Goal: Task Accomplishment & Management: Manage account settings

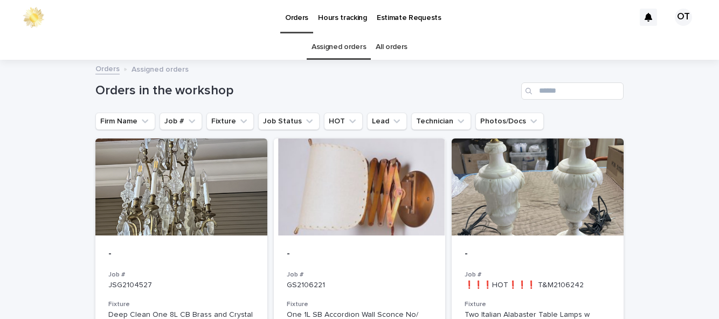
click at [559, 227] on div at bounding box center [538, 187] width 172 height 97
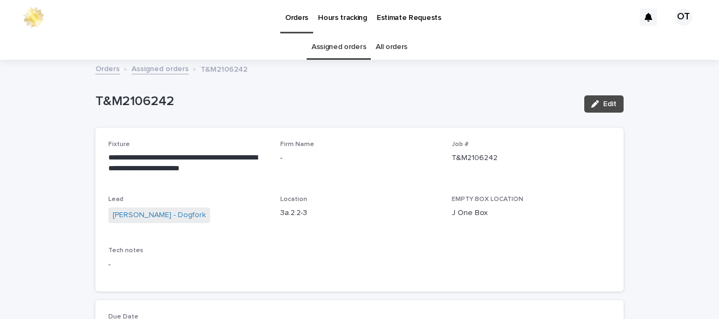
click at [613, 102] on span "Edit" at bounding box center [610, 104] width 13 height 8
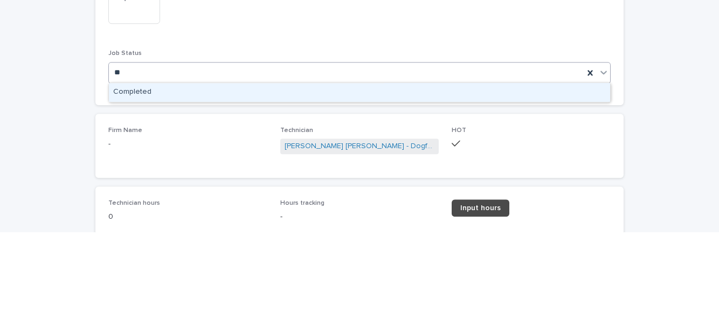
type input "***"
click at [489, 179] on div "Completed" at bounding box center [360, 179] width 502 height 19
type input "**"
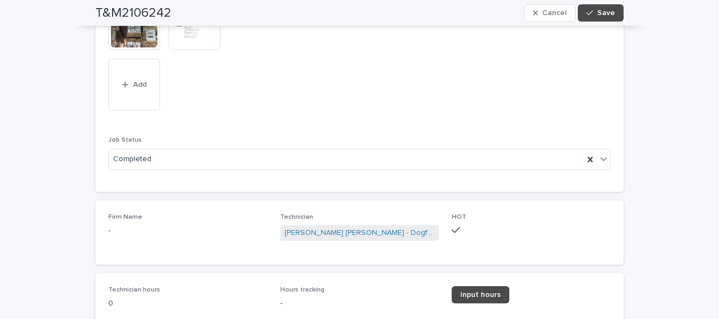
click at [486, 292] on span "Input hours" at bounding box center [481, 295] width 40 height 8
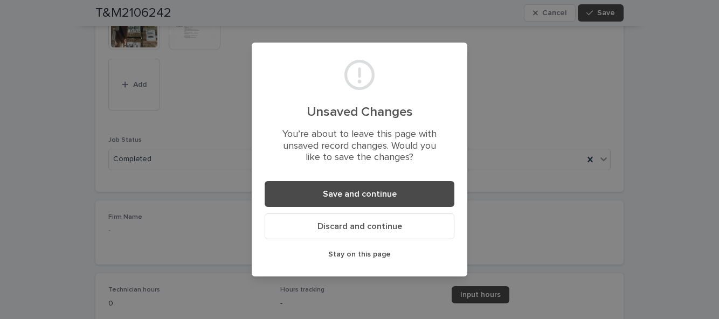
click at [399, 197] on button "Save and continue" at bounding box center [360, 194] width 190 height 26
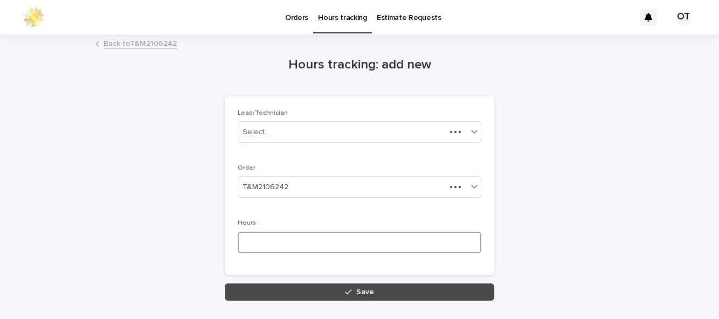
click at [325, 241] on input at bounding box center [360, 243] width 244 height 22
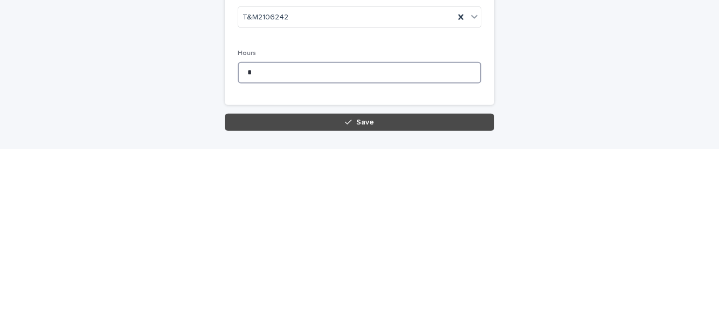
type input "*"
click at [312, 293] on button "Save" at bounding box center [360, 292] width 270 height 17
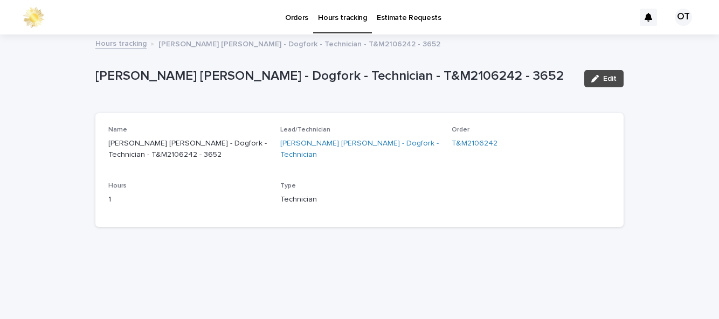
click at [301, 21] on p "Orders" at bounding box center [296, 11] width 23 height 23
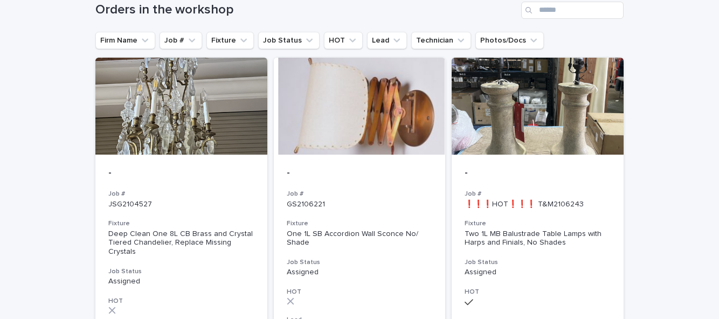
scroll to position [77, 0]
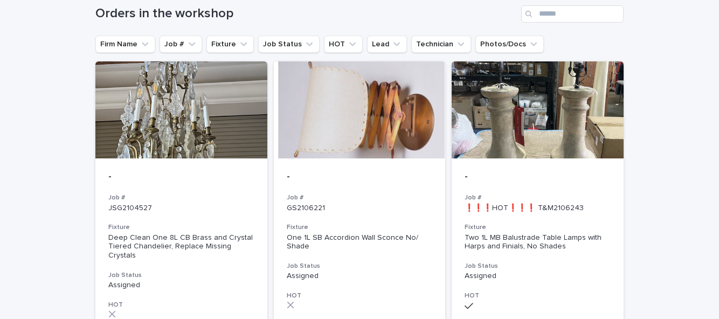
click at [550, 167] on div "- Job # ❗❗❗HOT❗❗❗ T&M2106243 Fixture Two 1L MB Balustrade Table Lamps with Harp…" at bounding box center [538, 276] width 172 height 234
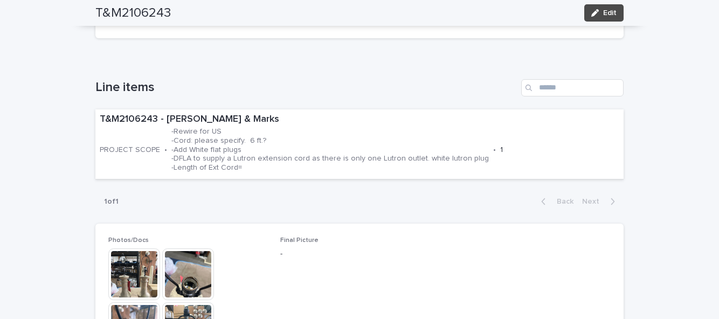
scroll to position [364, 0]
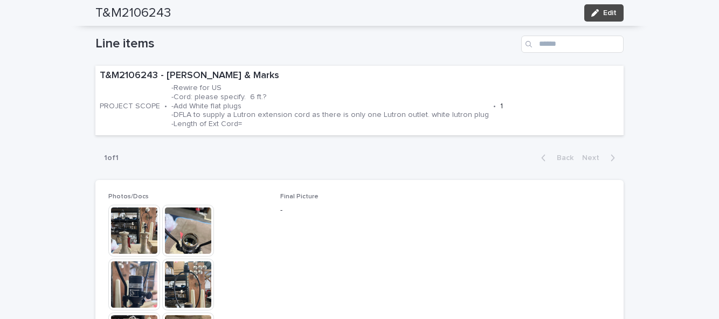
click at [134, 77] on div "T&M2106243 - [PERSON_NAME] & Marks PROJECT SCOPE • -Rewire for US -Cord: please…" at bounding box center [359, 101] width 529 height 70
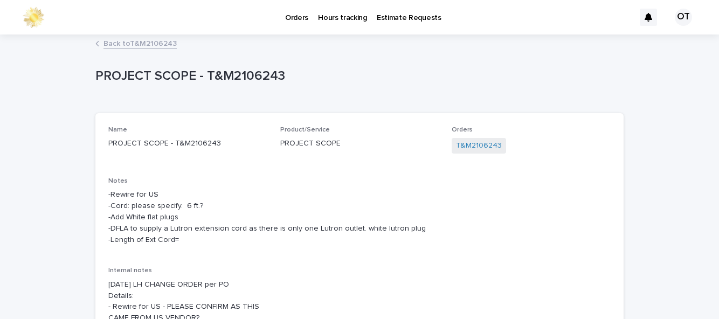
click at [153, 36] on div "PROJECT SCOPE - T&M2106243 PROJECT SCOPE - T&M2106243 Sorry, there was an error…" at bounding box center [359, 296] width 529 height 520
click at [160, 37] on link "Back to T&M2106243" at bounding box center [140, 43] width 73 height 12
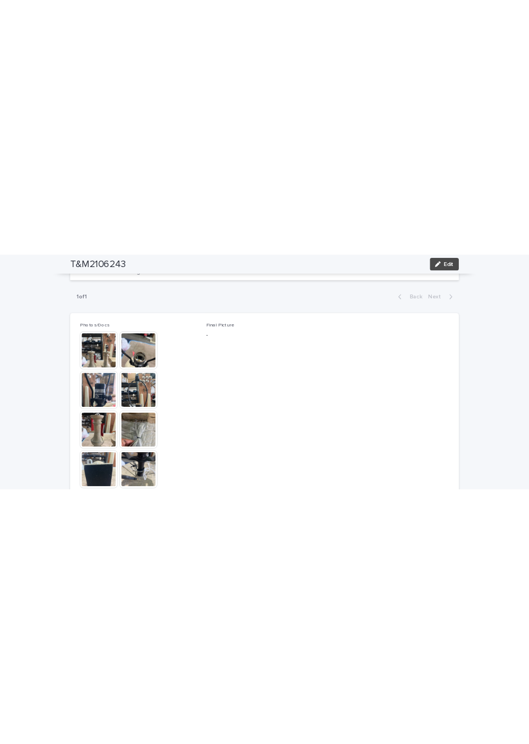
scroll to position [465, 0]
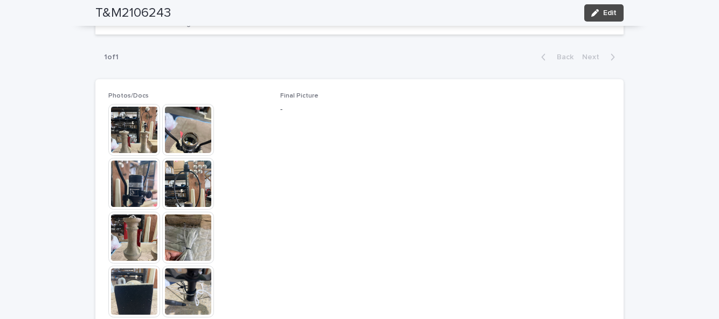
click at [137, 106] on img at bounding box center [134, 130] width 52 height 52
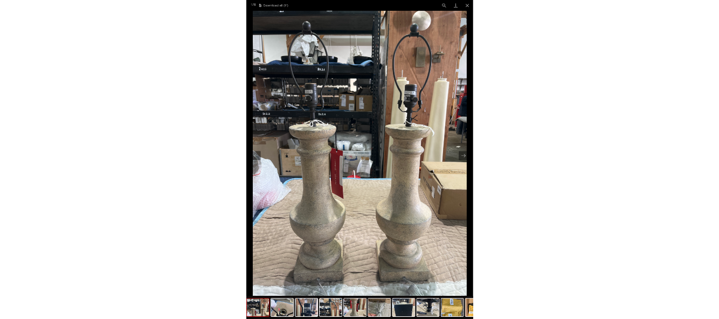
scroll to position [272, 0]
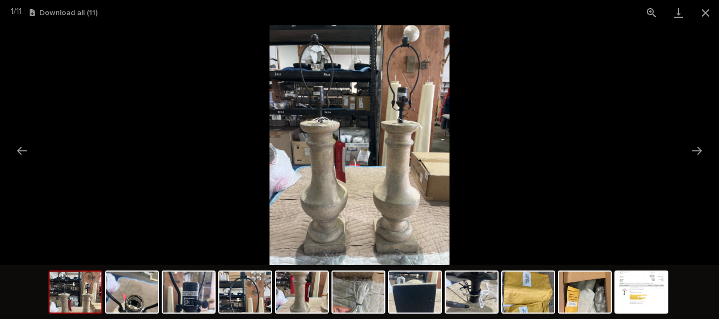
click at [705, 27] on picture at bounding box center [359, 145] width 719 height 240
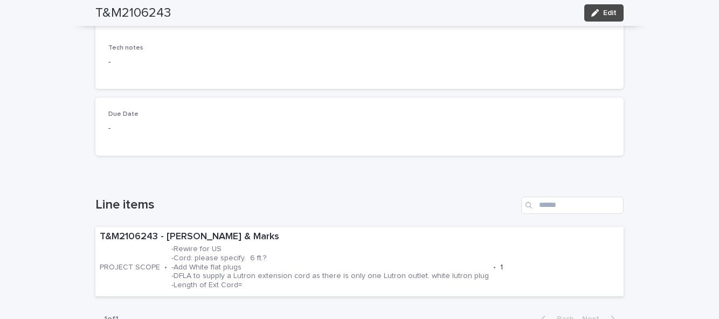
scroll to position [203, 0]
click at [145, 244] on div "T&M2106243 - [PERSON_NAME] & Marks PROJECT SCOPE • -Rewire for US -Cord: please…" at bounding box center [359, 262] width 529 height 70
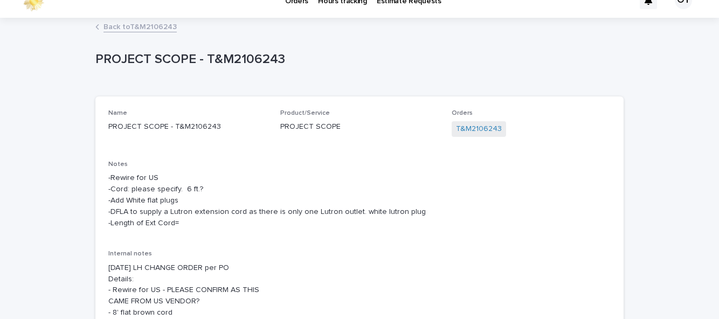
scroll to position [18, 0]
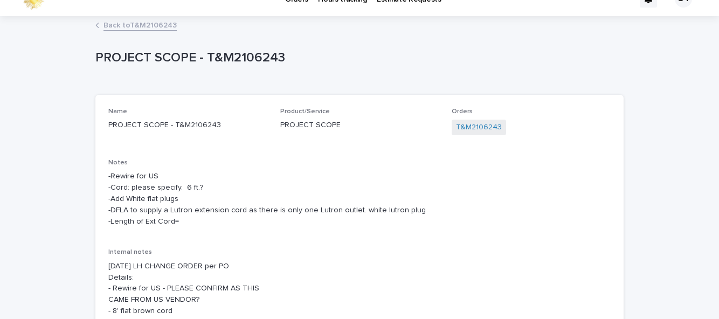
click at [677, 125] on div "Loading... Saving… Loading... Saving… PROJECT SCOPE - T&M2106243 PROJECT SCOPE …" at bounding box center [359, 304] width 719 height 574
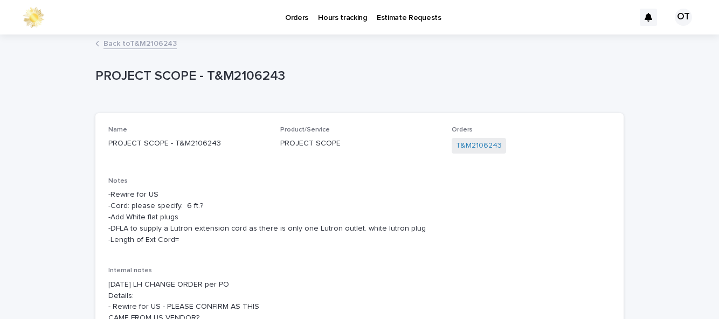
click at [142, 37] on link "Back to T&M2106243" at bounding box center [140, 43] width 73 height 12
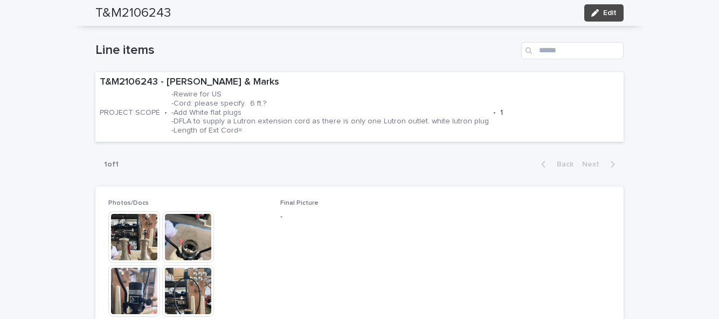
scroll to position [357, 0]
click at [133, 212] on img at bounding box center [134, 238] width 52 height 52
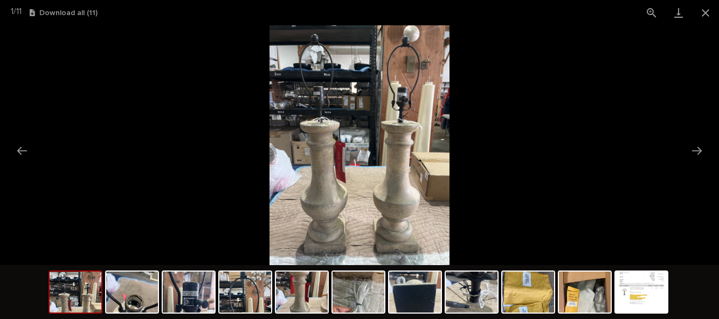
click at [705, 17] on button "Close gallery" at bounding box center [706, 12] width 27 height 25
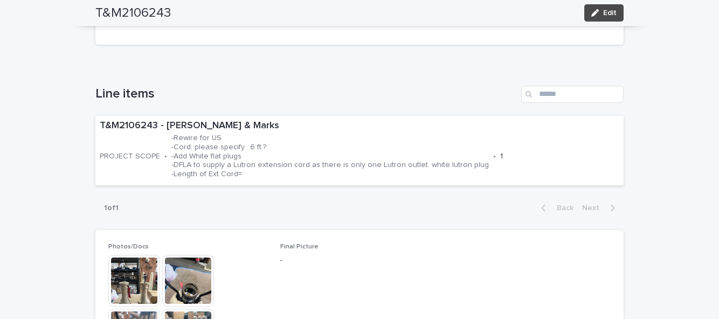
scroll to position [314, 0]
click at [231, 134] on p "-Rewire for US -Cord: please specify. 6 ft.? -Add White flat plugs -DFLA to sup…" at bounding box center [331, 156] width 318 height 45
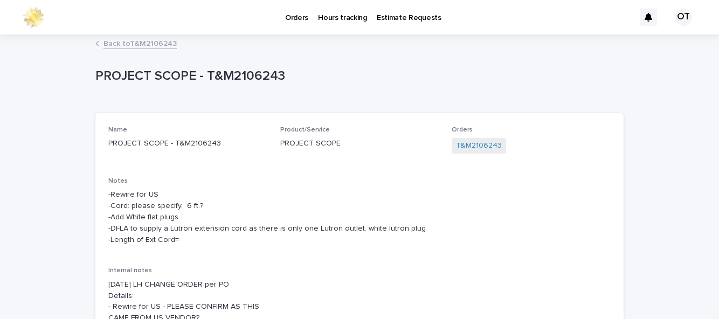
click at [158, 37] on link "Back to T&M2106243" at bounding box center [140, 43] width 73 height 12
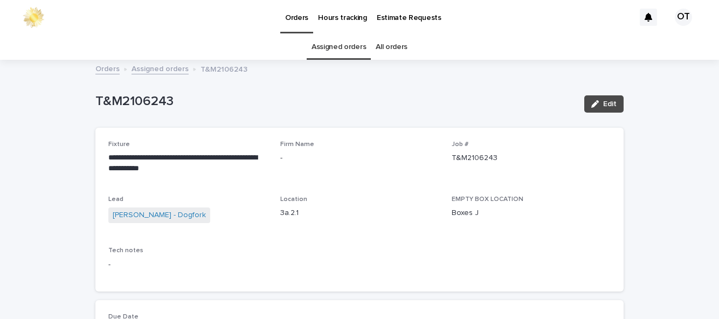
click at [607, 100] on span "Edit" at bounding box center [610, 104] width 13 height 8
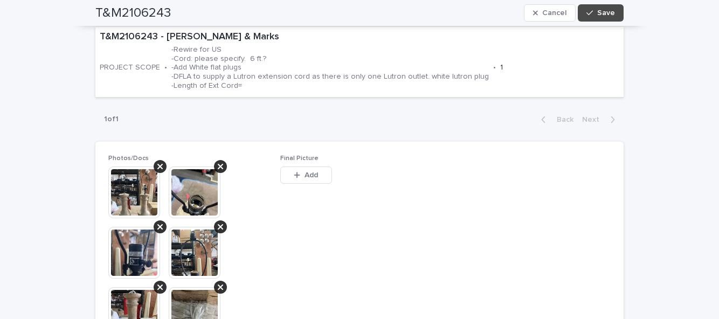
scroll to position [419, 0]
click at [320, 166] on button "Add" at bounding box center [306, 174] width 52 height 17
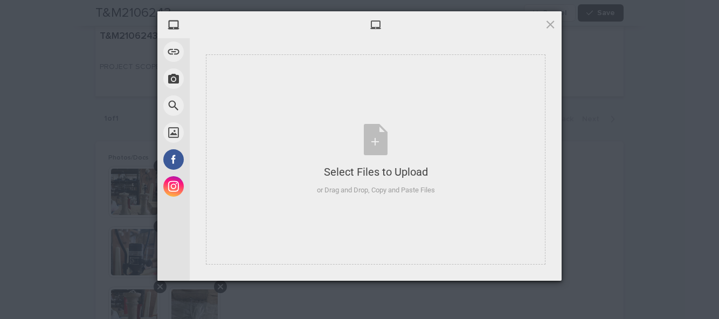
click at [385, 188] on div "or Drag and Drop, Copy and Paste Files" at bounding box center [376, 190] width 118 height 11
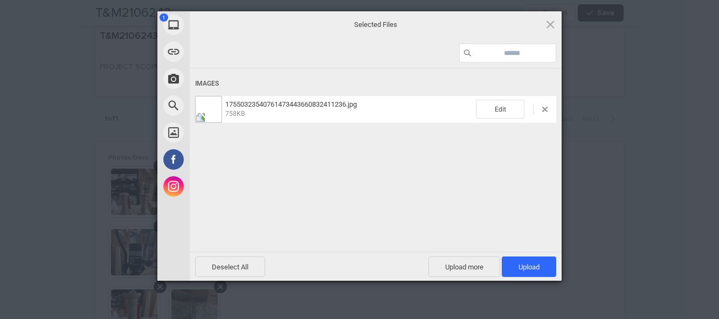
click at [544, 263] on span "Upload 1" at bounding box center [529, 267] width 54 height 20
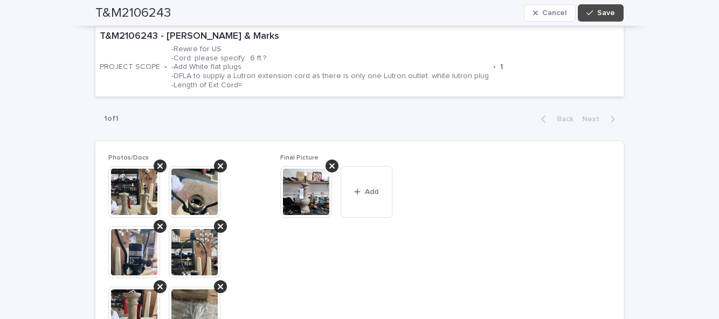
click at [600, 6] on button "Save" at bounding box center [601, 12] width 46 height 17
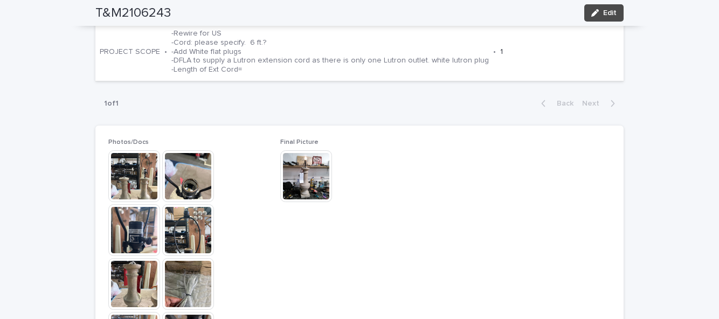
scroll to position [359, 0]
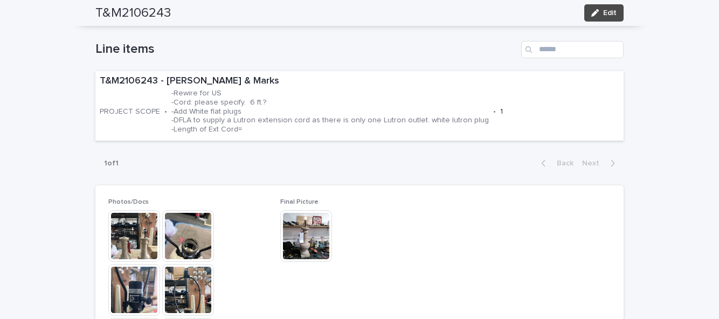
click at [181, 112] on p "-Rewire for US -Cord: please specify. 6 ft.? -Add White flat plugs -DFLA to sup…" at bounding box center [331, 111] width 318 height 45
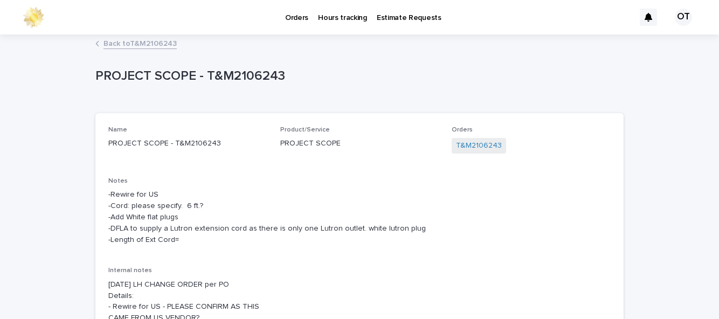
click at [146, 40] on link "Back to T&M2106243" at bounding box center [140, 43] width 73 height 12
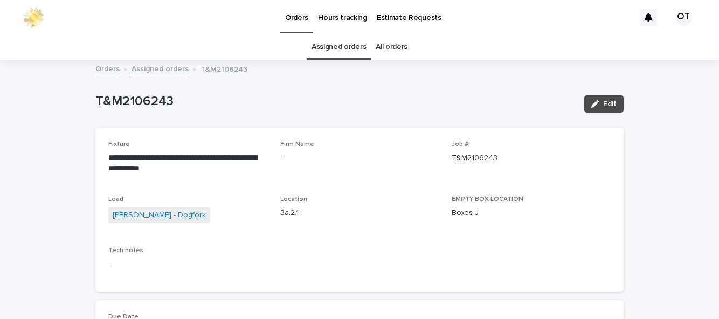
click at [599, 105] on icon "button" at bounding box center [596, 104] width 8 height 8
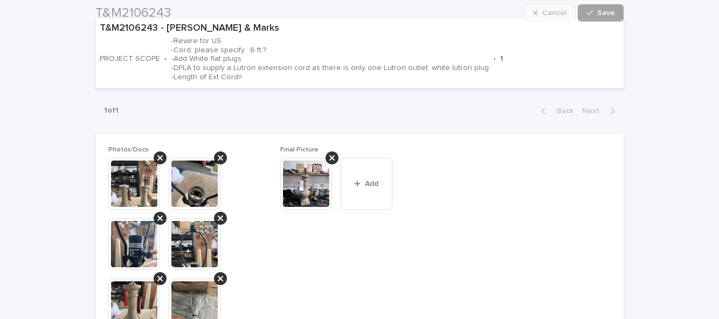
scroll to position [428, 0]
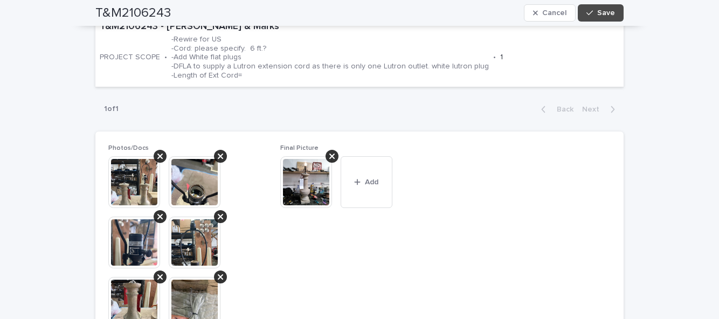
click at [379, 180] on span "Add" at bounding box center [371, 183] width 13 height 8
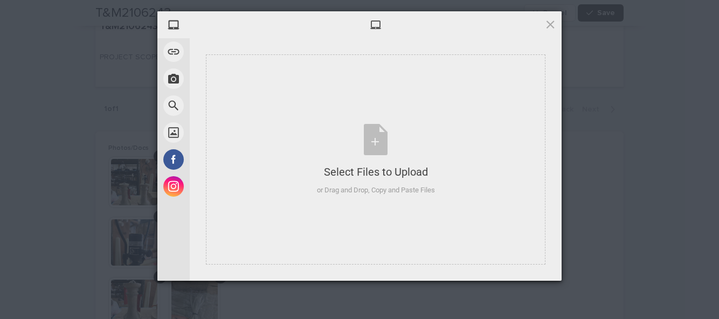
click at [420, 207] on div "Select Files to Upload or Drag and Drop, Copy and Paste Files" at bounding box center [376, 159] width 340 height 210
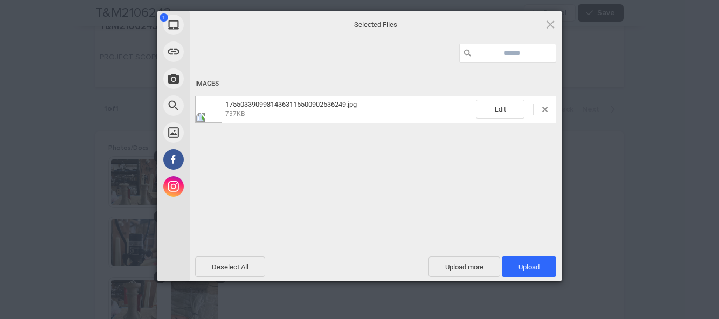
click at [538, 265] on span "Upload 1" at bounding box center [529, 267] width 21 height 8
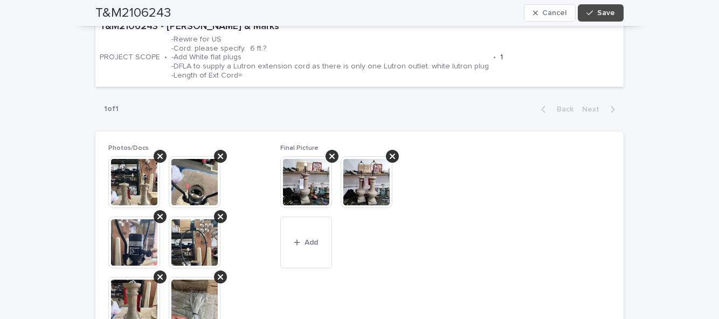
click at [601, 16] on span "Save" at bounding box center [607, 13] width 18 height 8
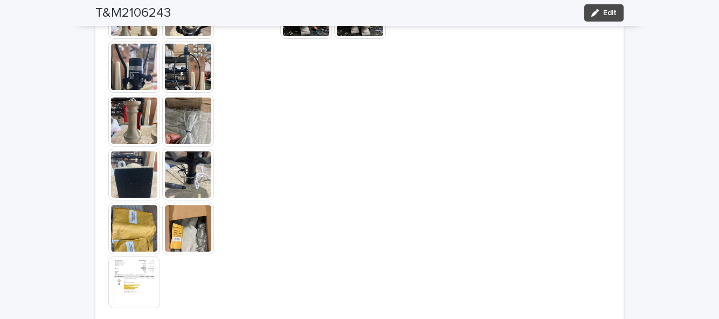
scroll to position [768, 0]
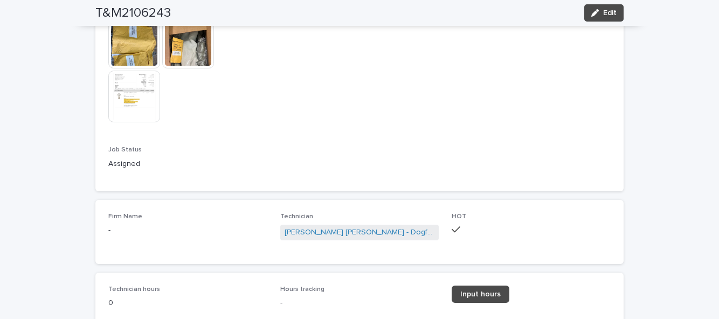
click at [616, 12] on span "Edit" at bounding box center [610, 13] width 13 height 8
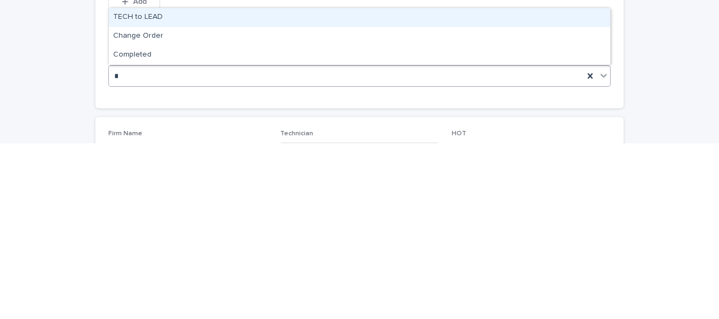
scroll to position [0, 0]
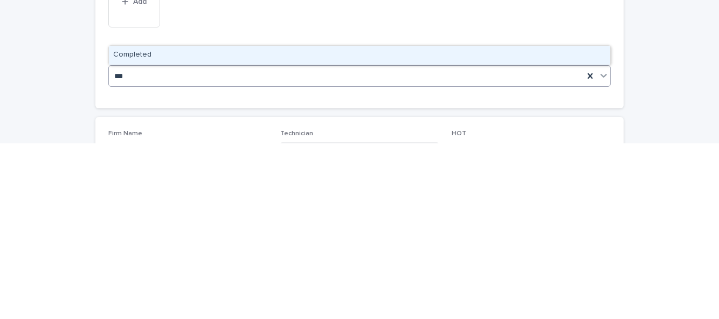
click at [471, 224] on div "Completed" at bounding box center [360, 231] width 502 height 19
type input "***"
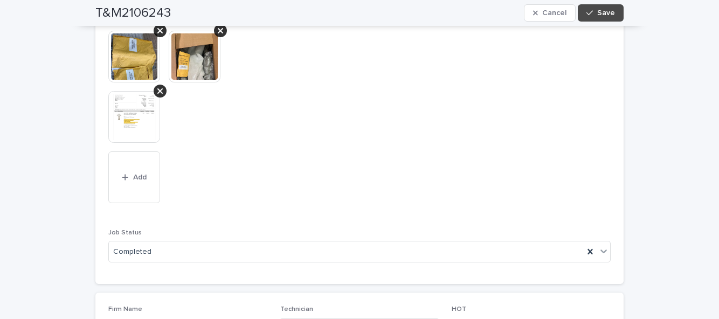
scroll to position [943, 0]
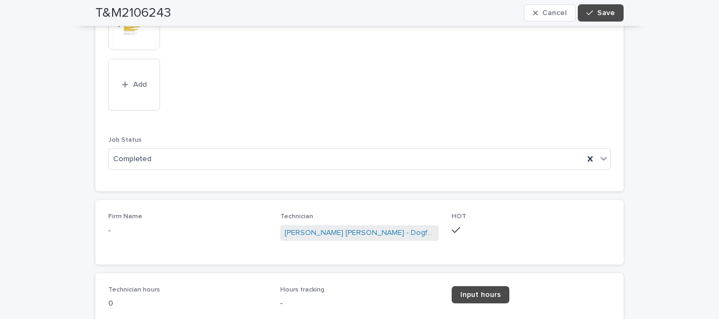
click at [478, 300] on link "Input hours" at bounding box center [481, 294] width 58 height 17
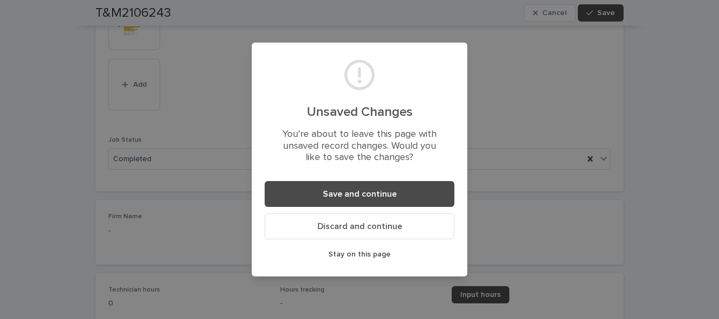
click at [437, 186] on button "Save and continue" at bounding box center [360, 194] width 190 height 26
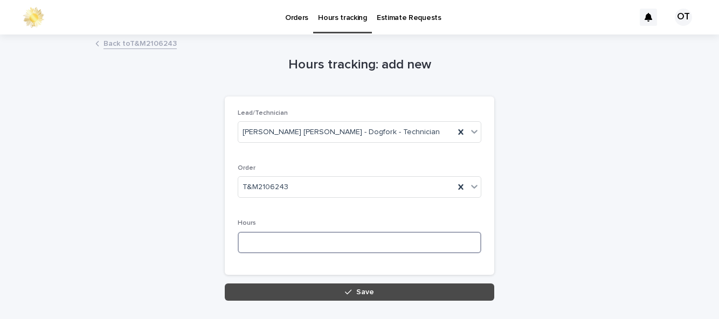
click at [282, 242] on input at bounding box center [360, 243] width 244 height 22
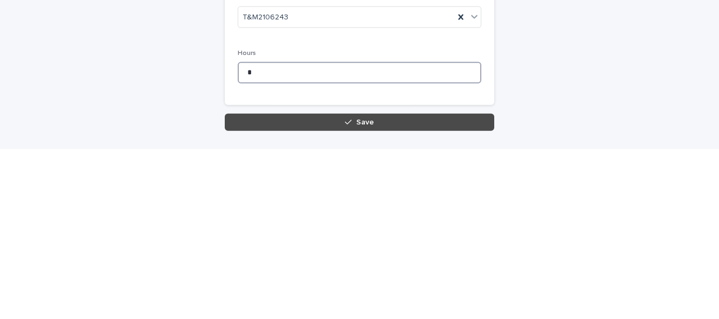
type input "*"
click at [349, 287] on button "Save" at bounding box center [360, 292] width 270 height 17
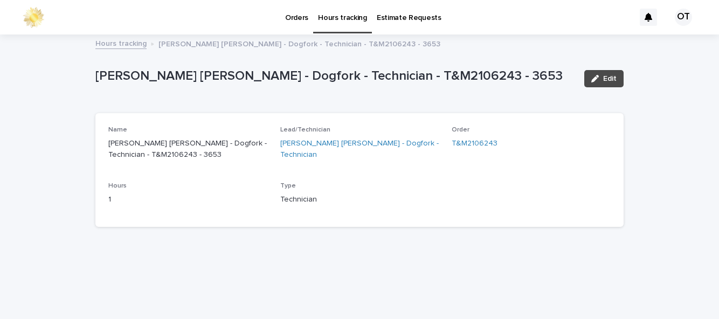
click at [298, 24] on link "Orders" at bounding box center [296, 16] width 33 height 33
